Goal: Task Accomplishment & Management: Complete application form

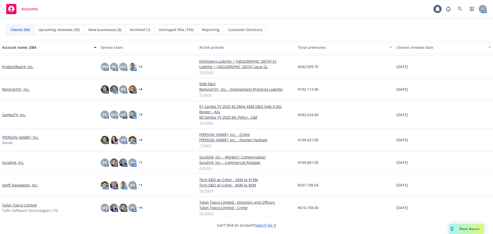
scroll to position [745, 0]
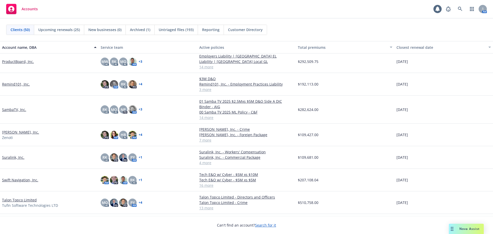
click at [18, 181] on link "Swift Navigation, Inc." at bounding box center [20, 179] width 36 height 5
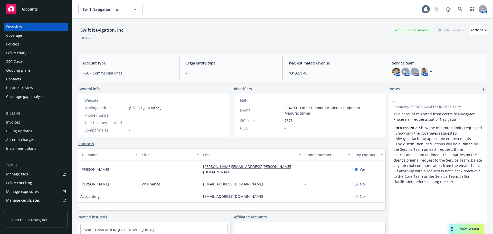
click at [33, 123] on div "Invoices" at bounding box center [36, 122] width 60 height 8
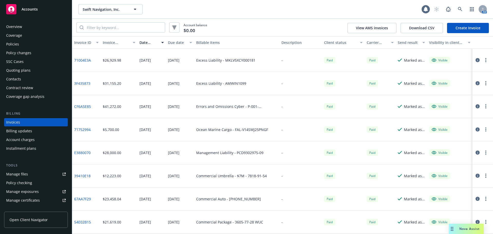
click at [40, 44] on div "Policies" at bounding box center [36, 44] width 60 height 8
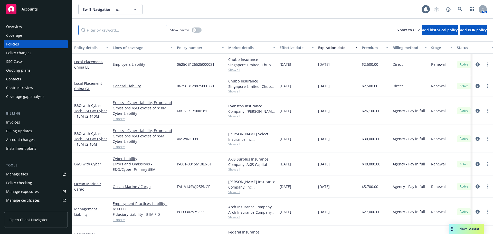
click at [121, 33] on input "Filter by keyword..." at bounding box center [122, 30] width 89 height 10
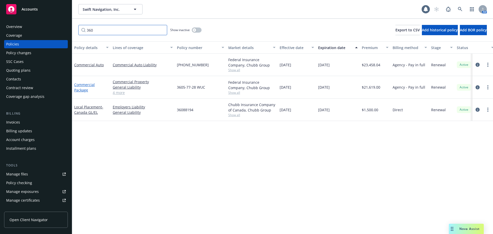
type input "360"
click at [80, 85] on link "Commercial Package" at bounding box center [84, 87] width 21 height 10
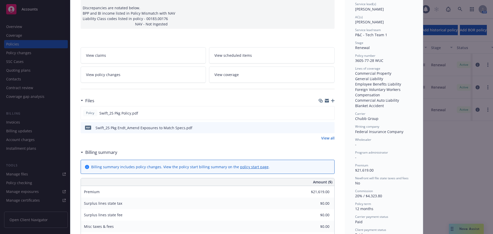
scroll to position [77, 0]
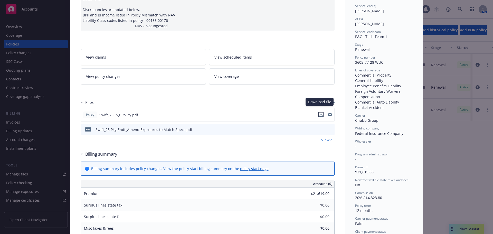
click at [320, 112] on icon "download file" at bounding box center [321, 114] width 4 height 4
click at [319, 127] on icon "download file" at bounding box center [320, 128] width 3 height 3
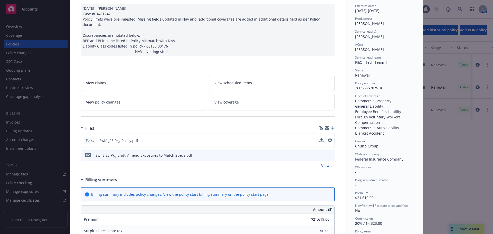
scroll to position [0, 0]
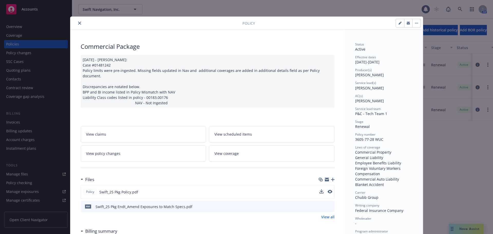
click at [78, 23] on icon "close" at bounding box center [79, 23] width 3 height 3
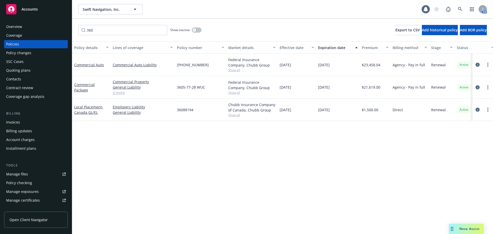
click at [46, 73] on div "Quoting plans" at bounding box center [36, 70] width 60 height 8
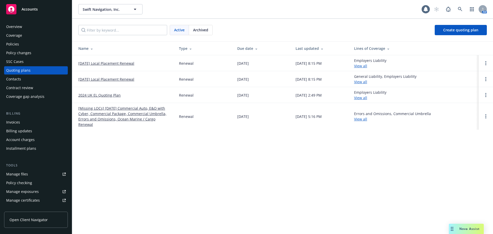
click at [126, 117] on link "[Missing LOCs] [DATE] Commercial Auto, E&O with Cyber, Commercial Package, Comm…" at bounding box center [124, 117] width 92 height 22
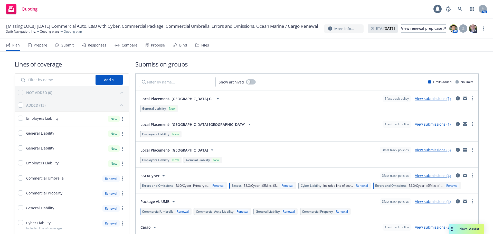
click at [58, 47] on div "Submit" at bounding box center [64, 45] width 18 height 12
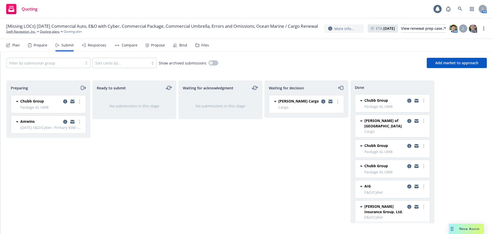
click at [407, 100] on icon "copy logging email" at bounding box center [409, 101] width 4 height 4
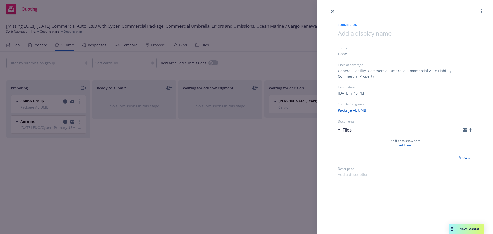
click at [253, 175] on div "Submission Status Done Lines of coverage General Liability, Commercial Umbrella…" at bounding box center [246, 117] width 493 height 234
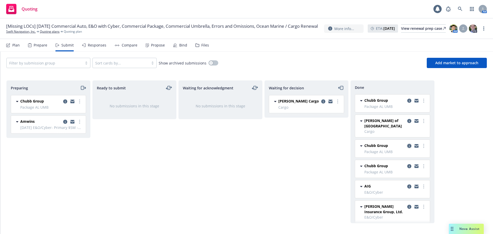
click at [407, 144] on icon "copy logging email" at bounding box center [409, 146] width 4 height 4
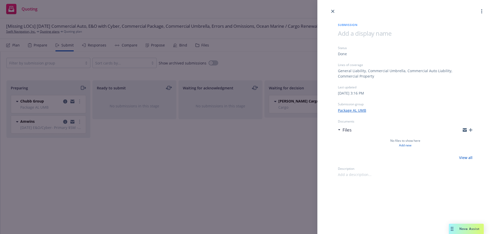
click at [225, 173] on div "Submission Status Done Lines of coverage General Liability, Commercial Umbrella…" at bounding box center [246, 117] width 493 height 234
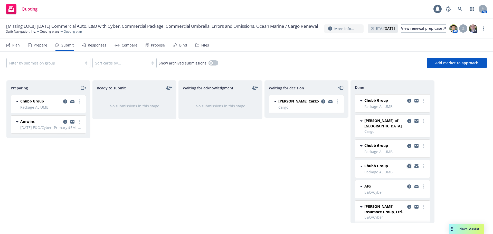
click at [407, 164] on icon "copy logging email" at bounding box center [409, 166] width 4 height 4
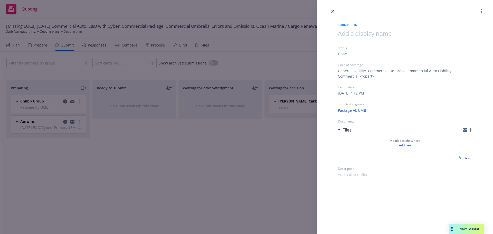
click at [226, 147] on div "Submission Status Done Lines of coverage General Liability, Commercial Umbrella…" at bounding box center [246, 117] width 493 height 234
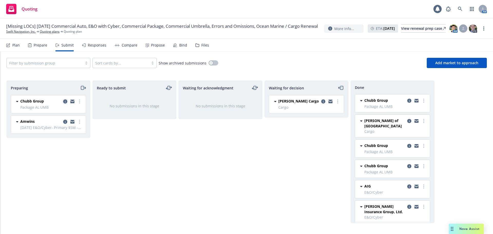
click at [67, 101] on icon "copy logging email" at bounding box center [65, 101] width 4 height 4
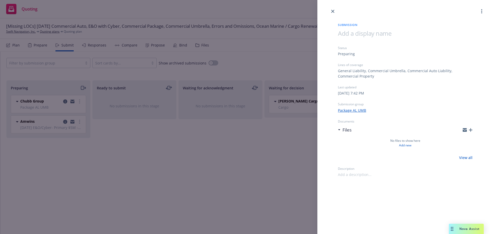
click at [221, 168] on div "Submission Status Preparing Lines of coverage General Liability, Commercial Umb…" at bounding box center [246, 117] width 493 height 234
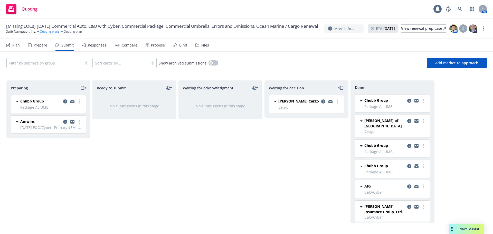
click at [47, 34] on link "Quoting plans" at bounding box center [50, 31] width 20 height 5
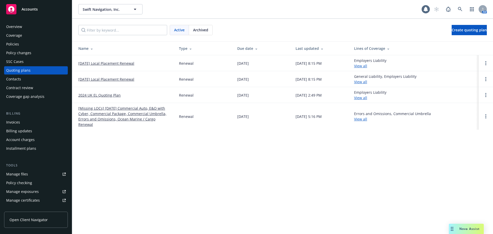
click at [48, 9] on div "Accounts" at bounding box center [36, 9] width 60 height 10
